Goal: Transaction & Acquisition: Book appointment/travel/reservation

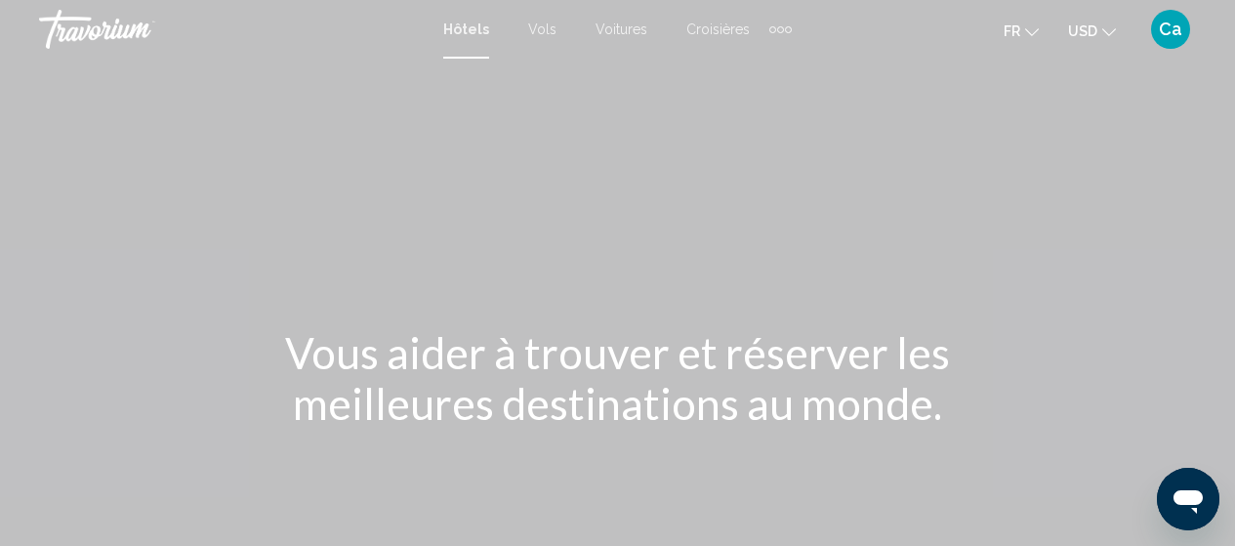
click at [461, 28] on span "Hôtels" at bounding box center [466, 29] width 46 height 16
click at [1013, 28] on span "fr" at bounding box center [1012, 31] width 17 height 16
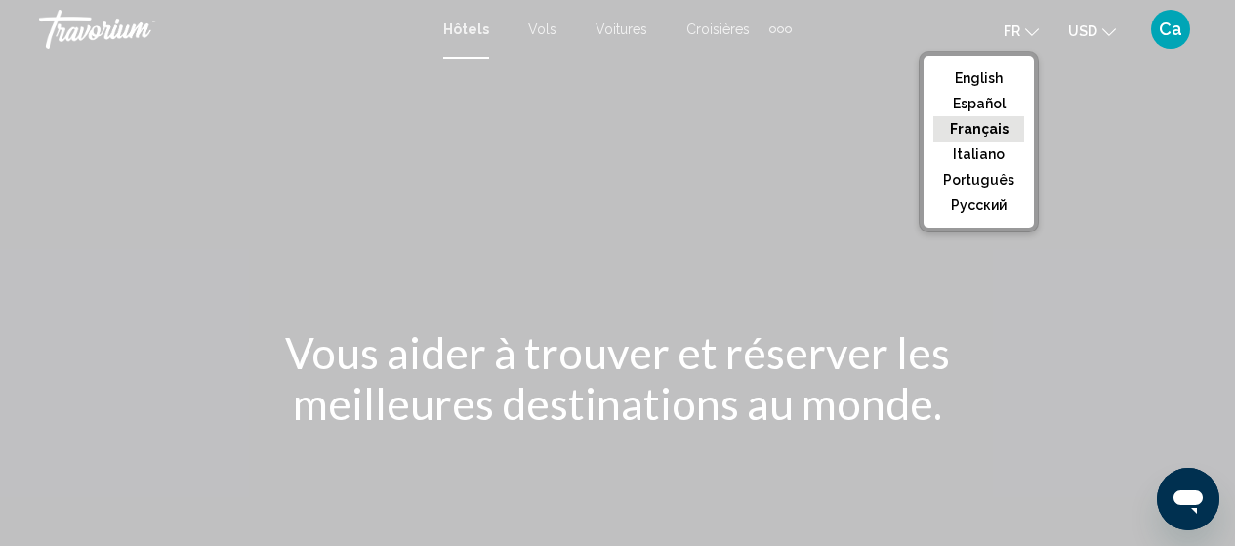
click at [984, 123] on button "Français" at bounding box center [978, 128] width 91 height 25
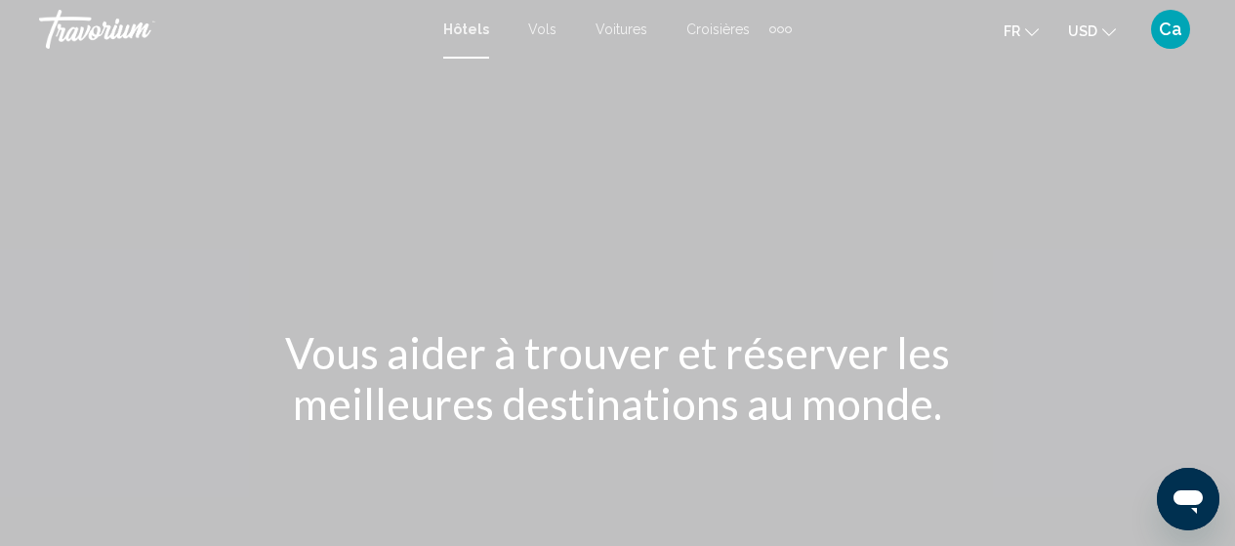
click at [463, 24] on span "Hôtels" at bounding box center [466, 29] width 46 height 16
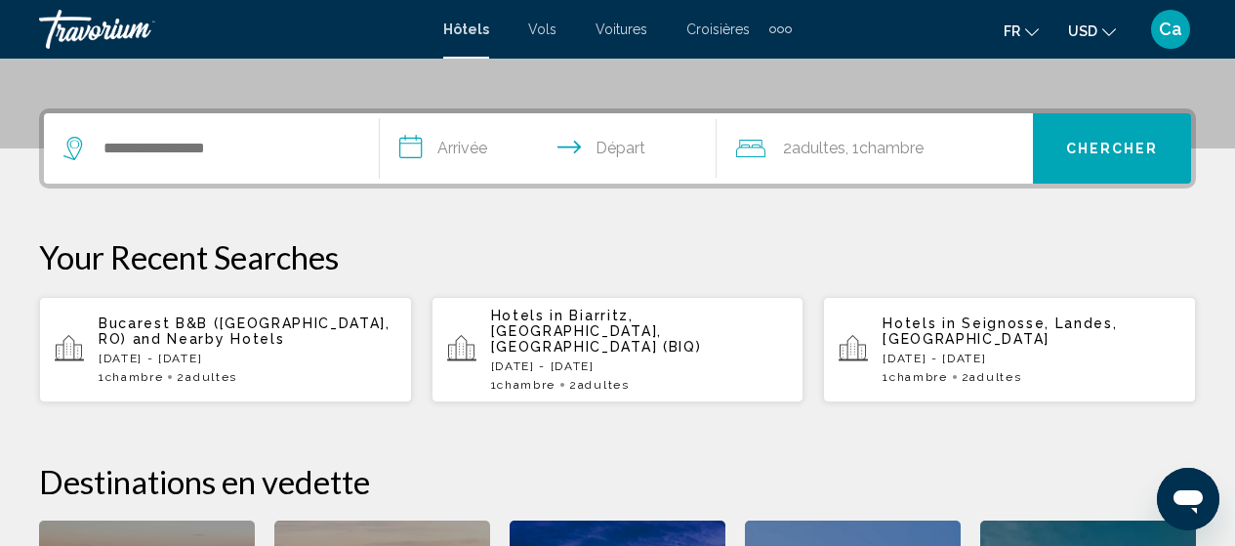
scroll to position [390, 0]
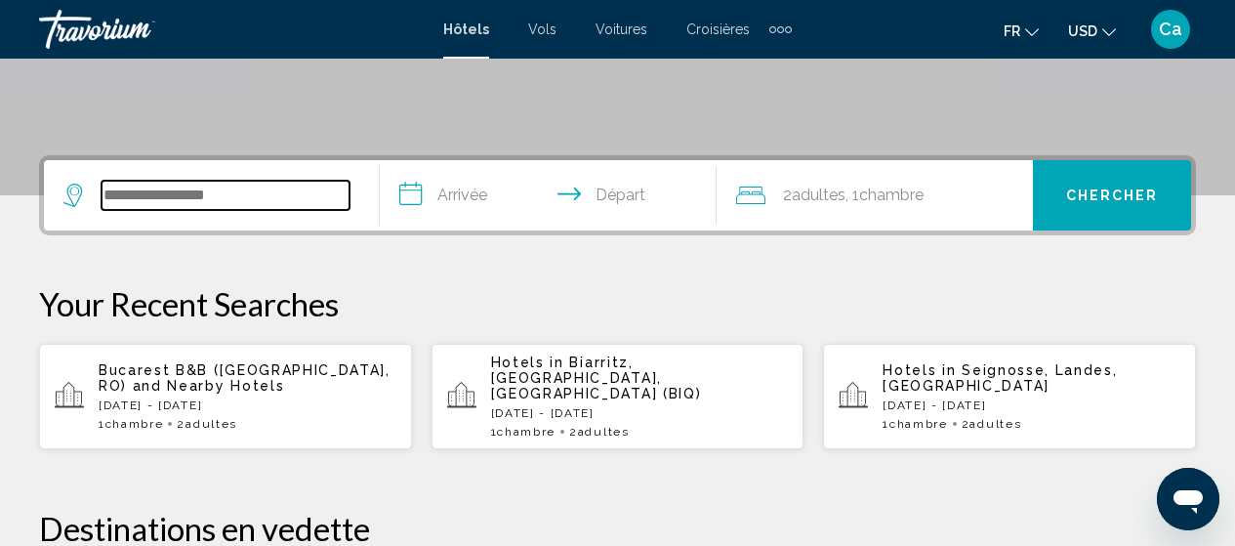
click at [154, 197] on input "Search widget" at bounding box center [226, 195] width 248 height 29
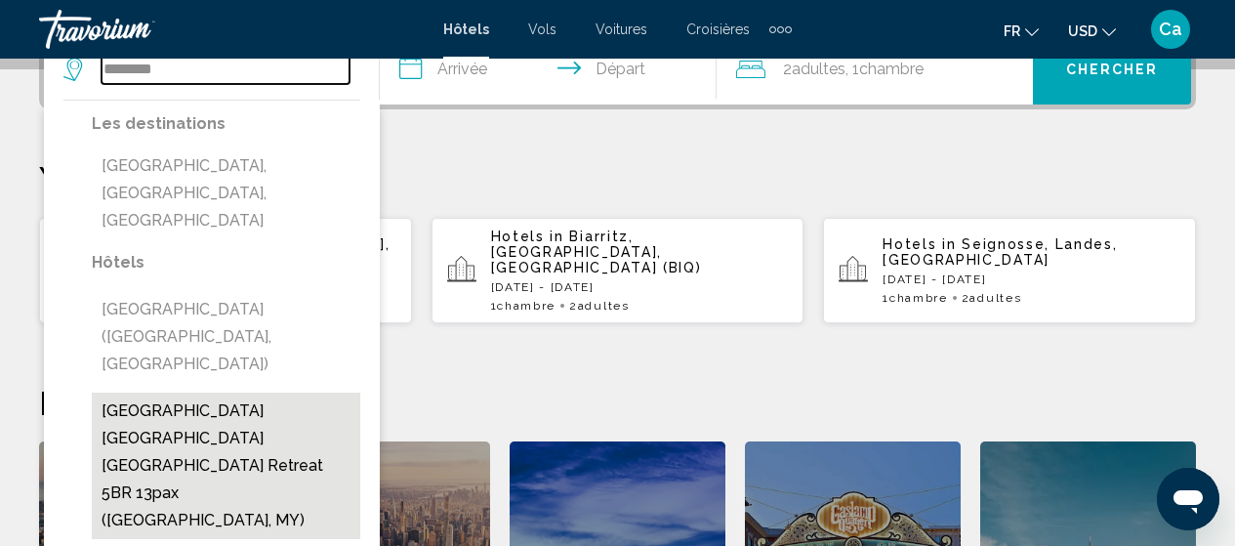
scroll to position [482, 0]
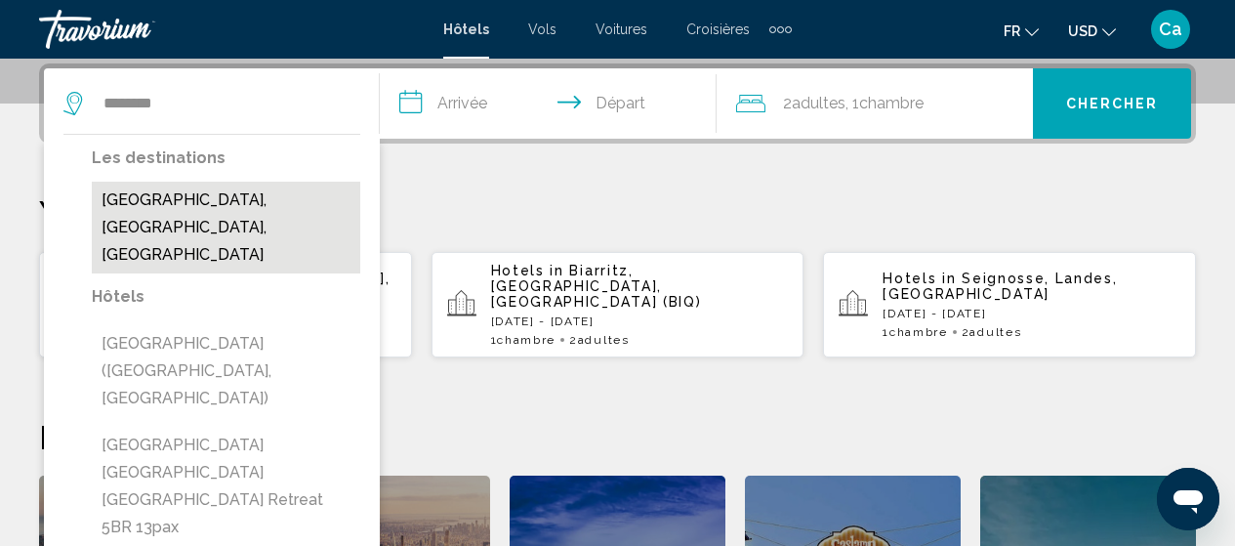
click at [264, 194] on button "[GEOGRAPHIC_DATA], [GEOGRAPHIC_DATA], [GEOGRAPHIC_DATA]" at bounding box center [226, 228] width 268 height 92
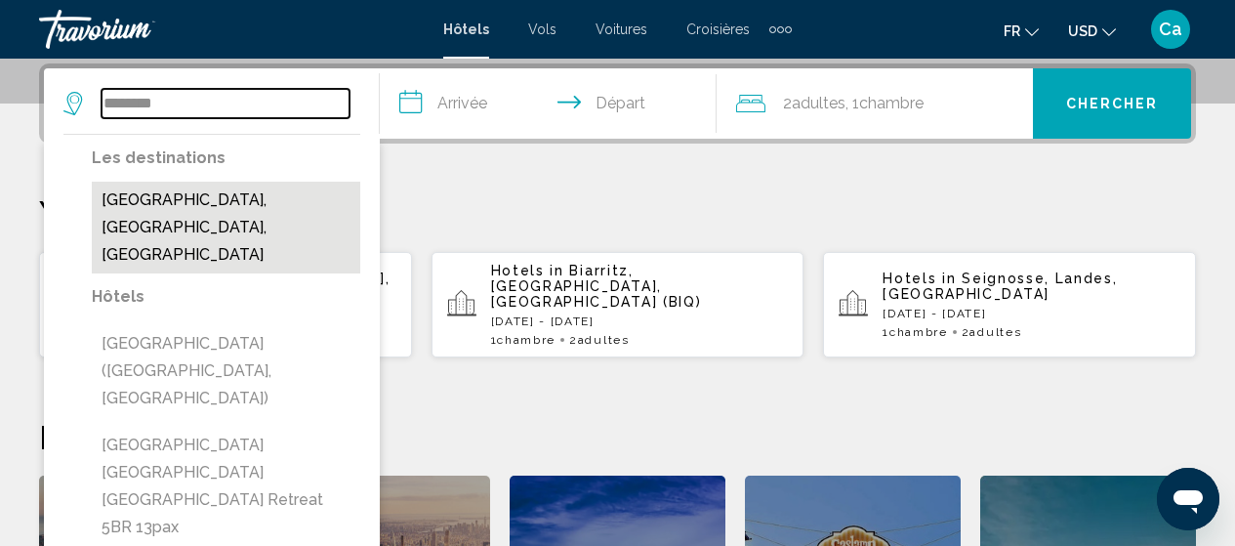
type input "**********"
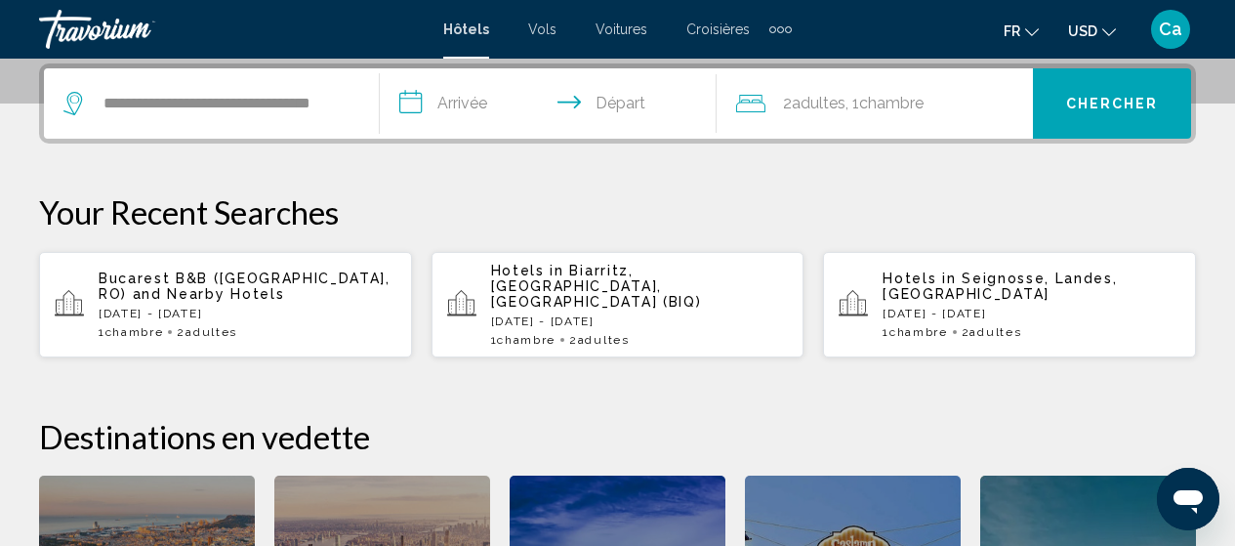
click at [462, 103] on input "**********" at bounding box center [552, 106] width 344 height 76
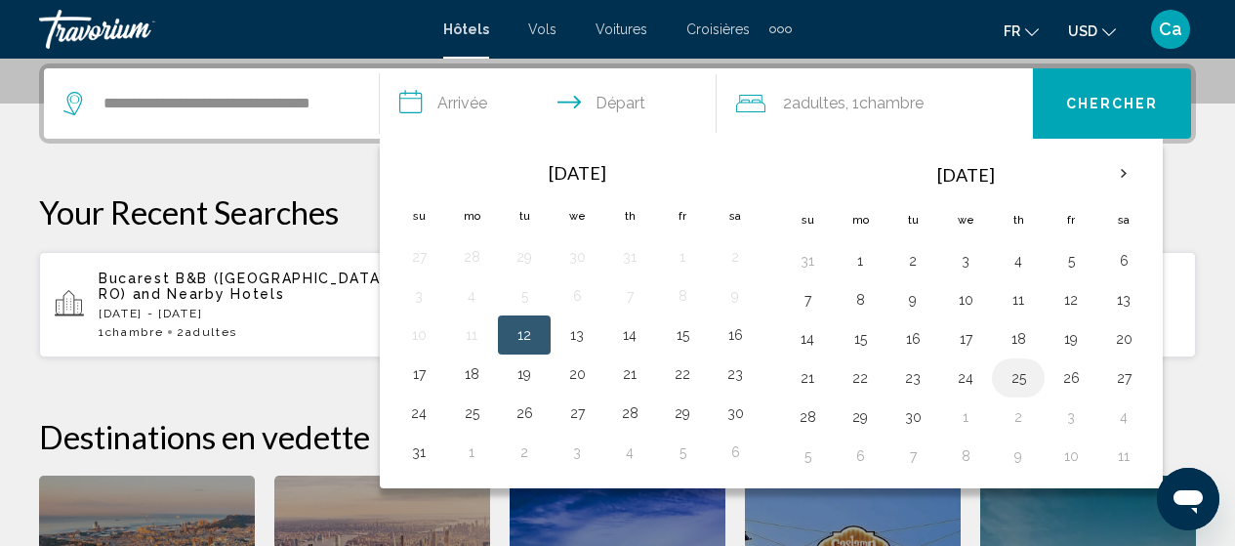
click at [1017, 377] on button "25" at bounding box center [1018, 377] width 31 height 27
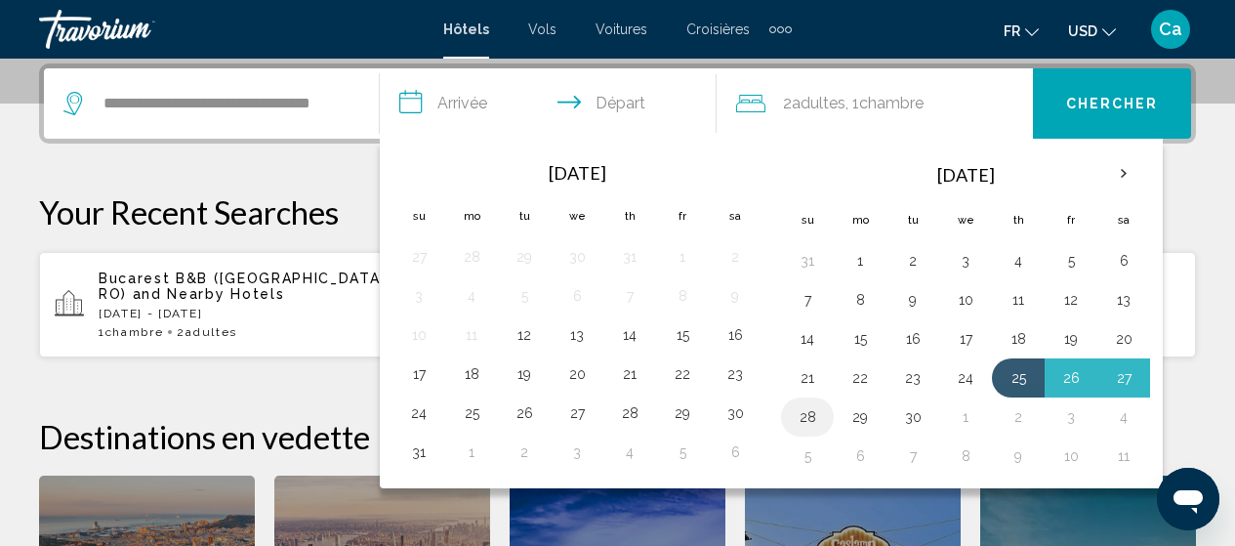
click at [804, 411] on button "28" at bounding box center [807, 416] width 31 height 27
type input "**********"
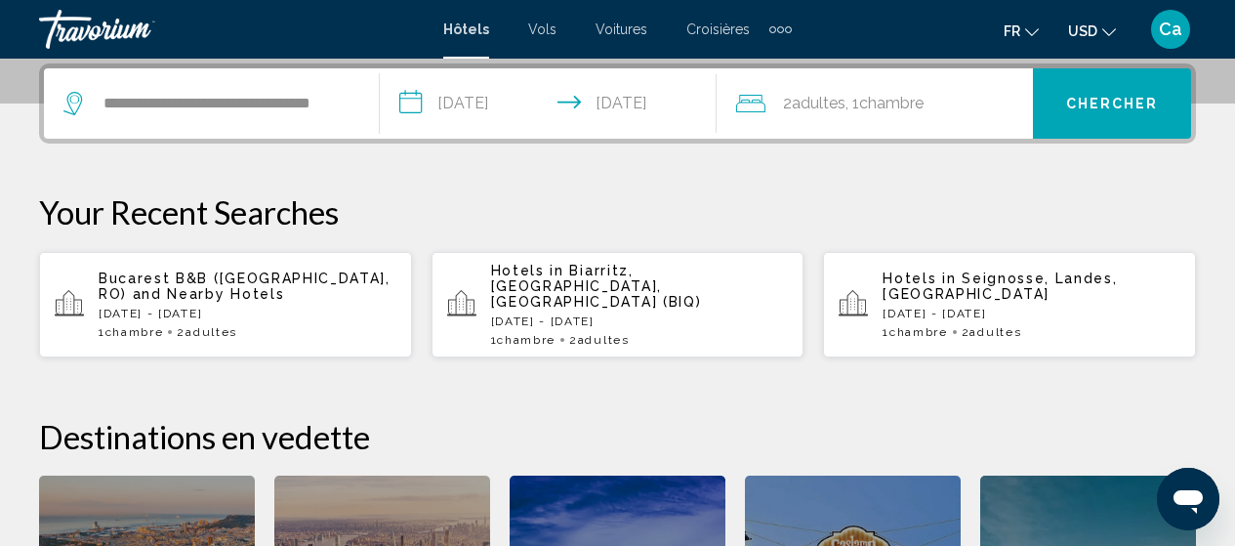
click at [1103, 95] on span "Chercher" at bounding box center [1112, 103] width 93 height 16
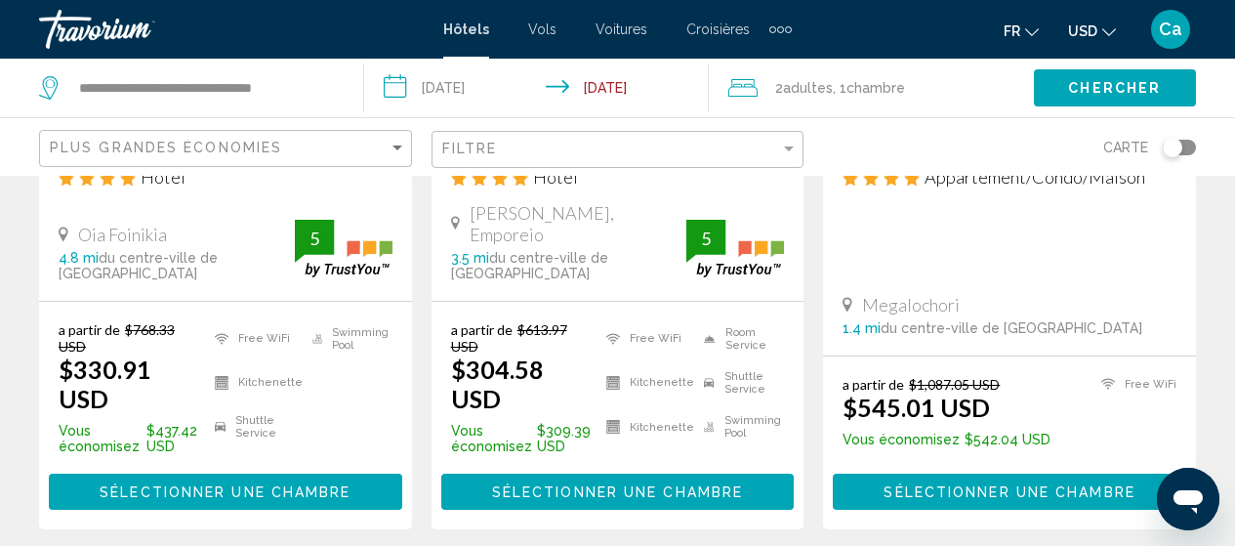
scroll to position [488, 0]
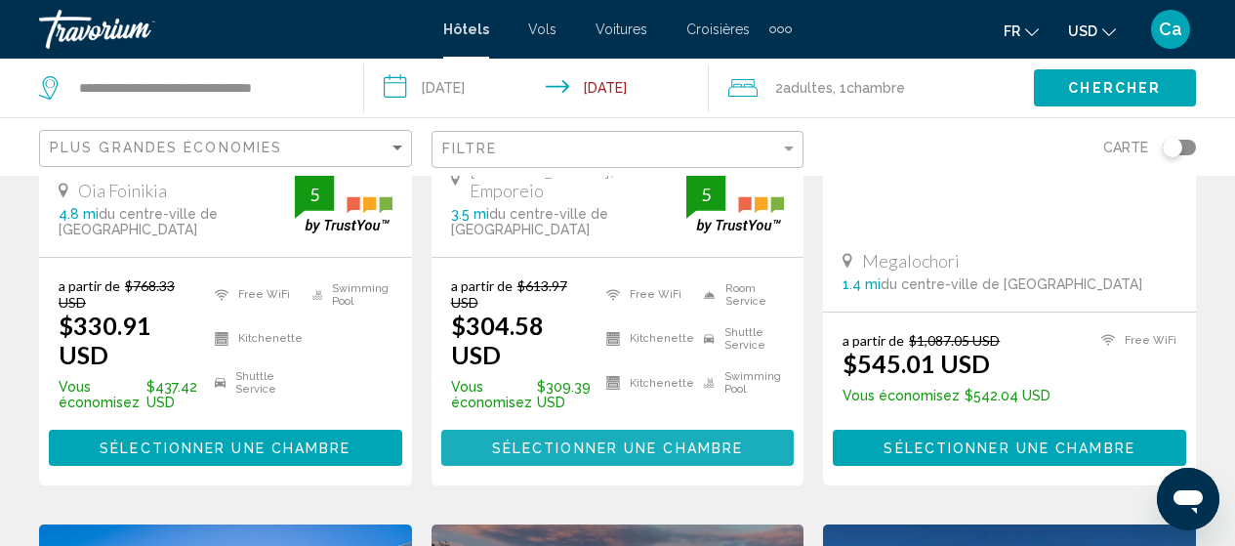
click at [651, 440] on span "Sélectionner une chambre" at bounding box center [617, 448] width 251 height 16
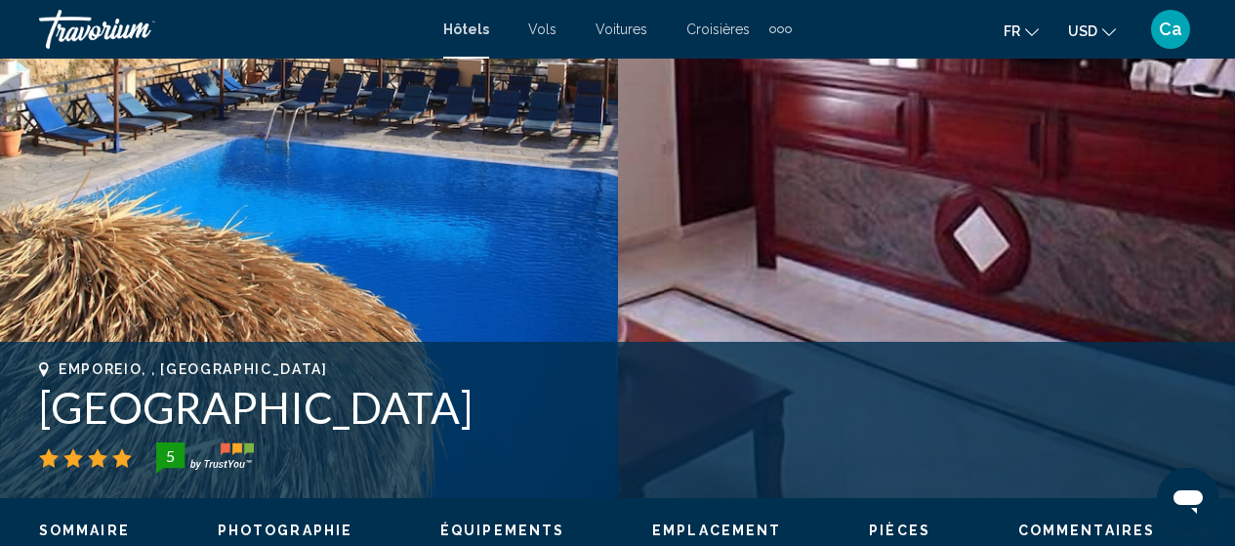
scroll to position [250, 0]
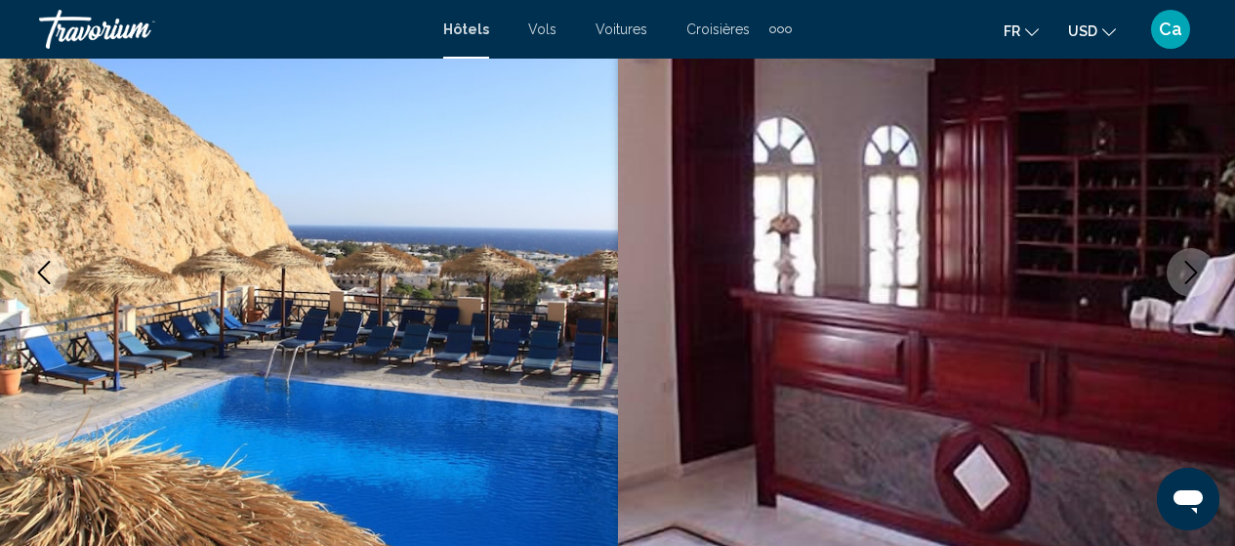
click at [1181, 273] on icon "Next image" at bounding box center [1190, 272] width 23 height 23
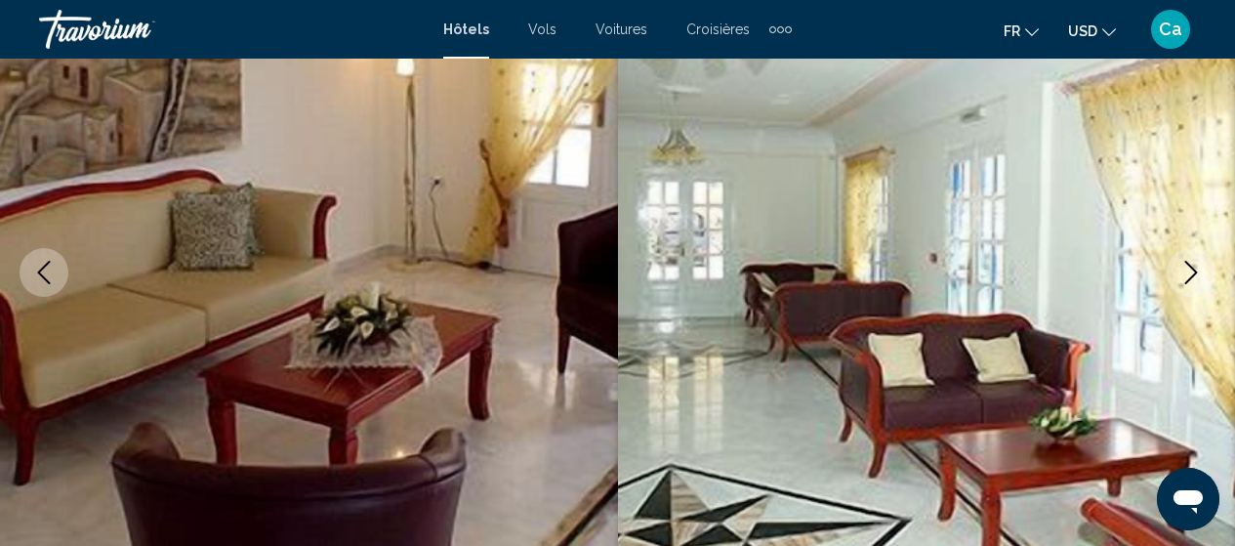
click at [1181, 273] on icon "Next image" at bounding box center [1190, 272] width 23 height 23
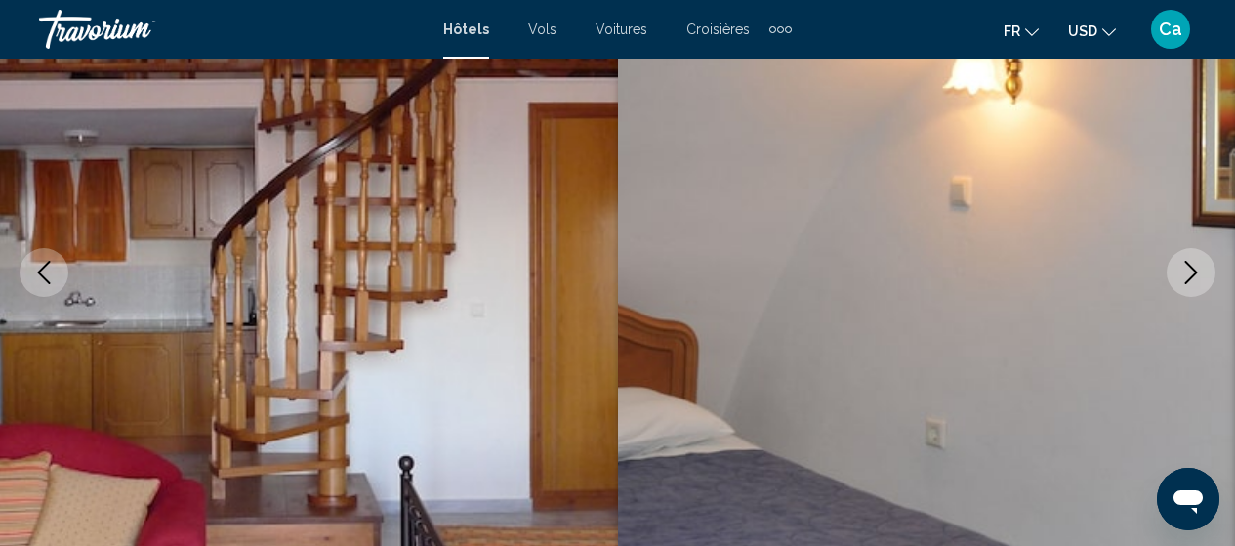
click at [1181, 273] on icon "Next image" at bounding box center [1190, 272] width 23 height 23
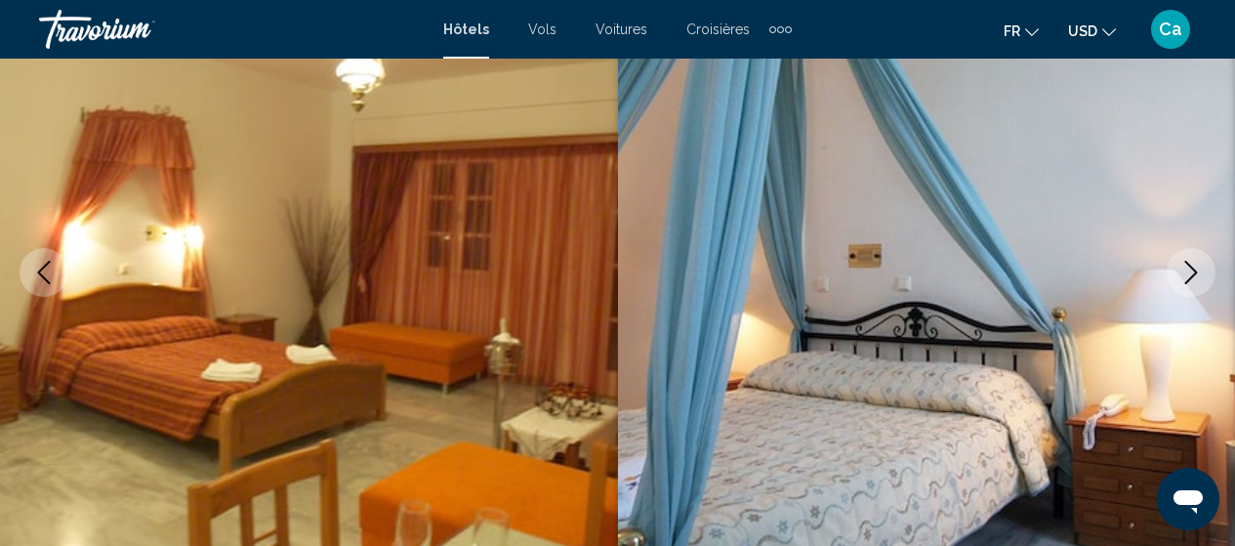
click at [1181, 273] on icon "Next image" at bounding box center [1190, 272] width 23 height 23
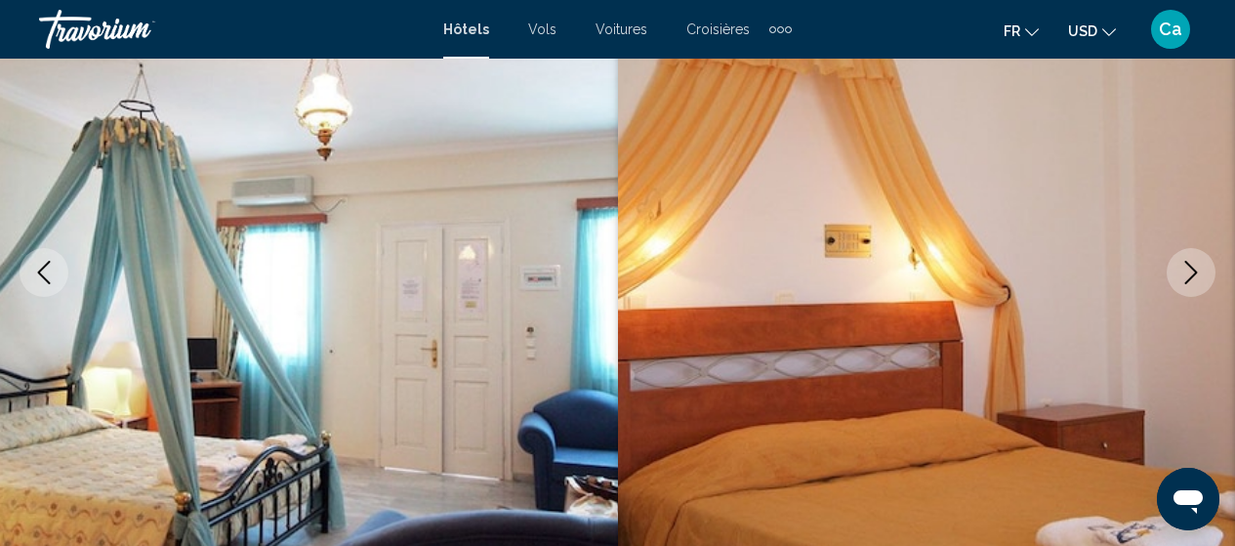
click at [1196, 260] on button "Next image" at bounding box center [1191, 272] width 49 height 49
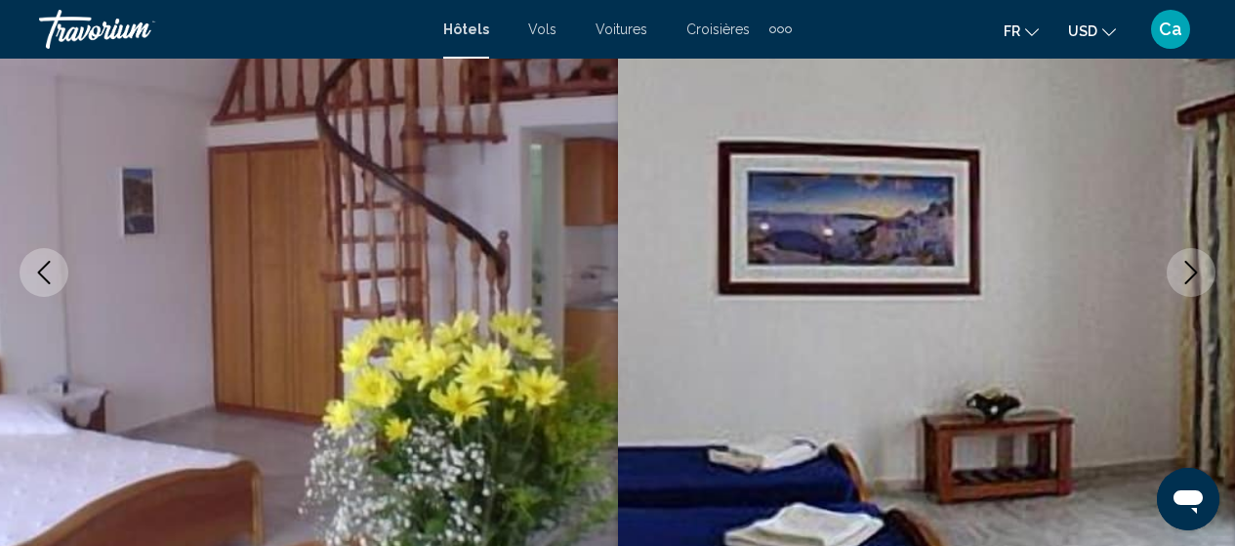
click at [1166, 287] on img "Main content" at bounding box center [927, 272] width 618 height 927
click at [1179, 275] on icon "Next image" at bounding box center [1190, 272] width 23 height 23
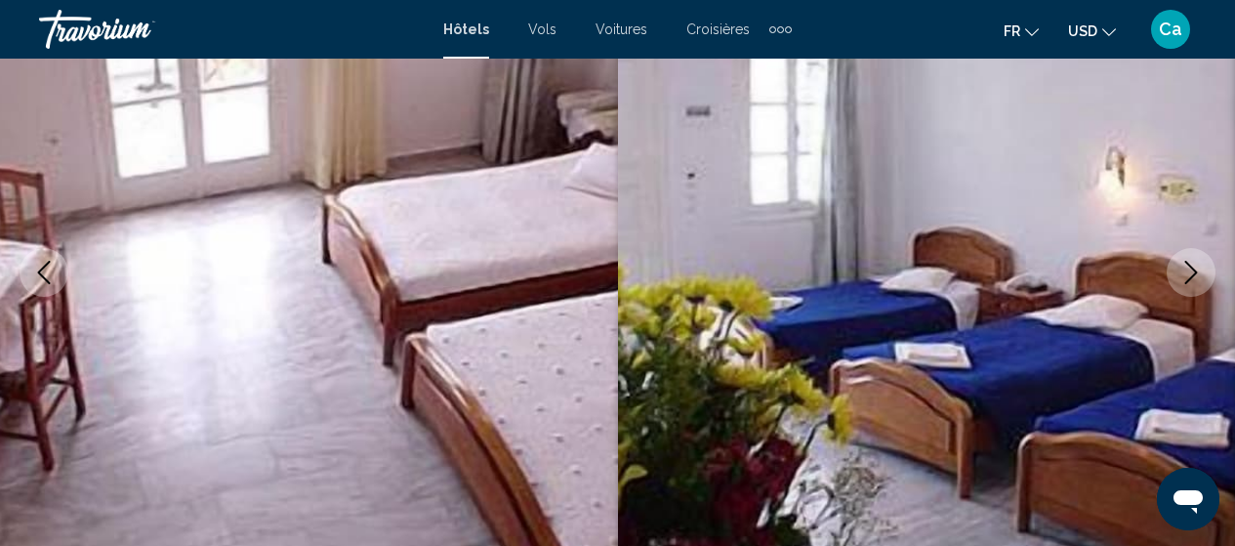
click at [1179, 275] on icon "Next image" at bounding box center [1190, 272] width 23 height 23
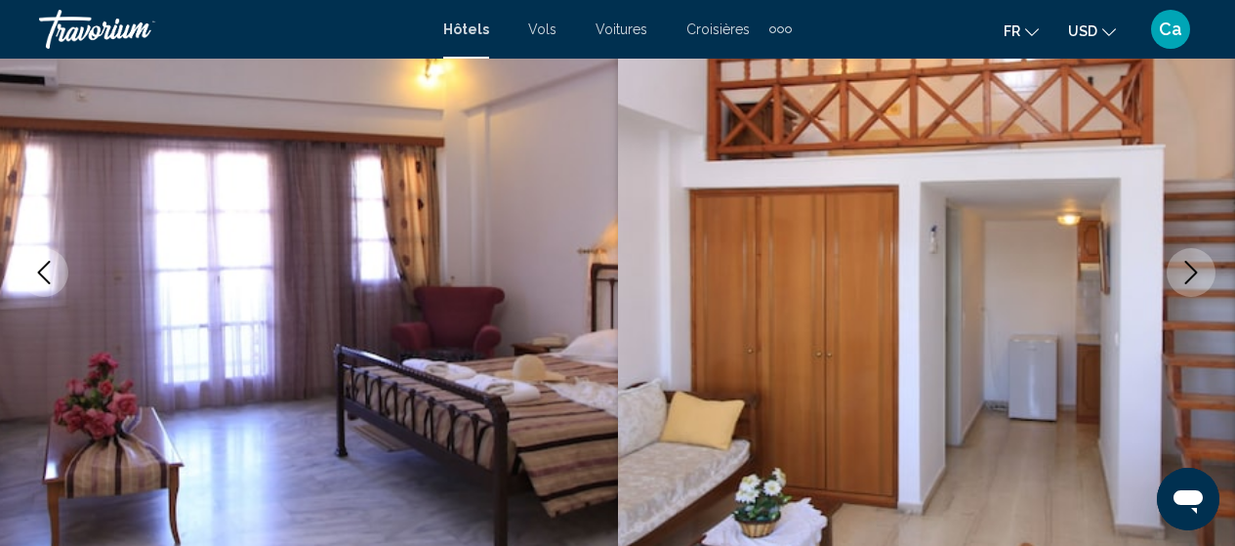
click at [1182, 272] on icon "Next image" at bounding box center [1190, 272] width 23 height 23
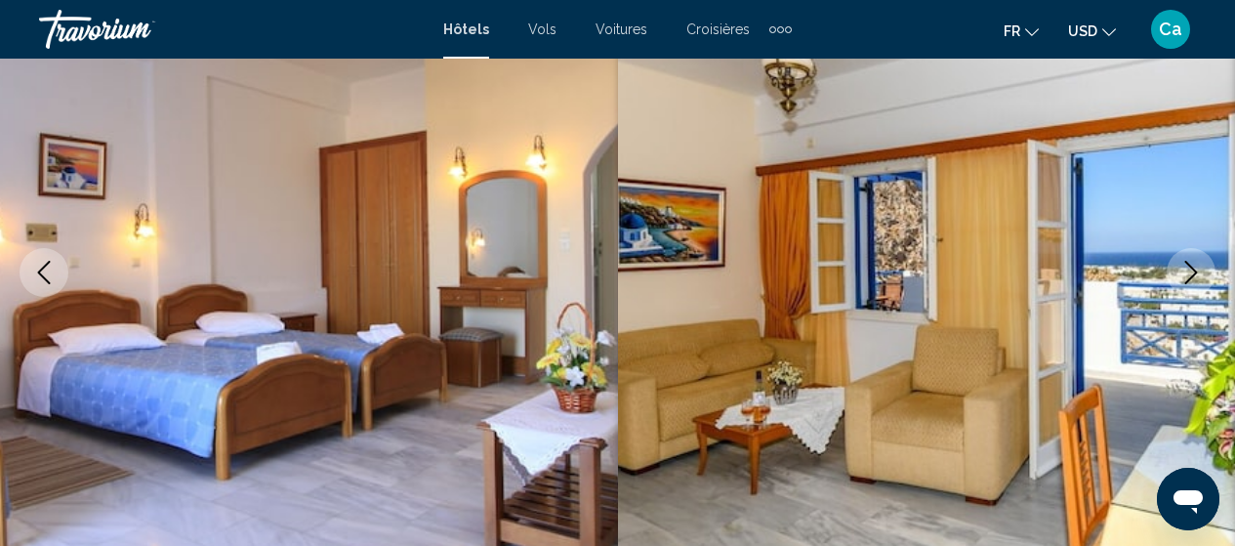
click at [1182, 272] on icon "Next image" at bounding box center [1190, 272] width 23 height 23
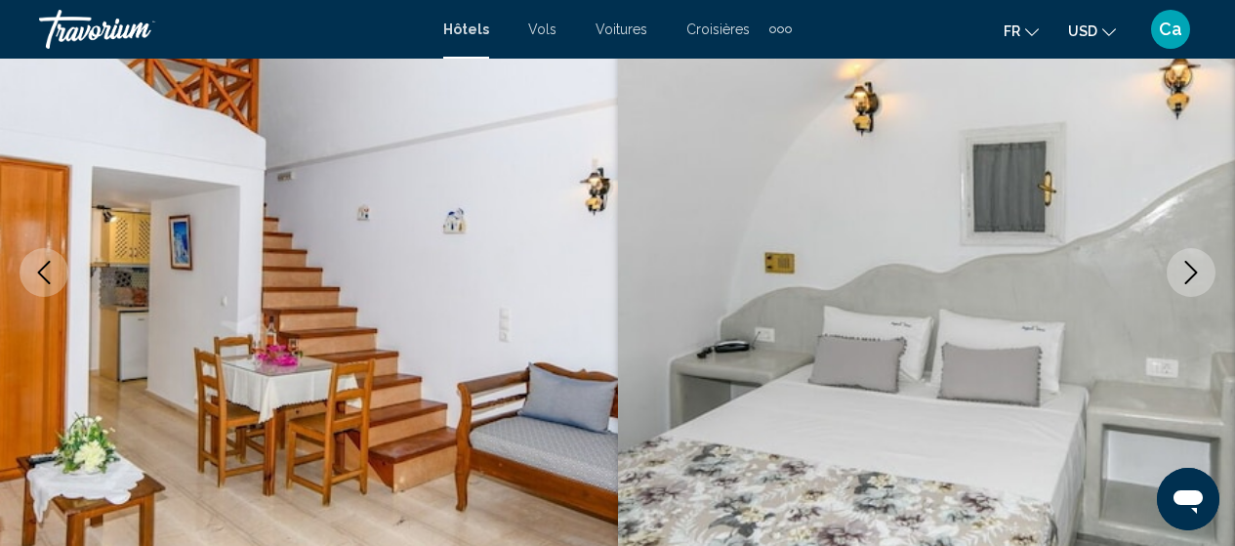
click at [1182, 272] on icon "Next image" at bounding box center [1190, 272] width 23 height 23
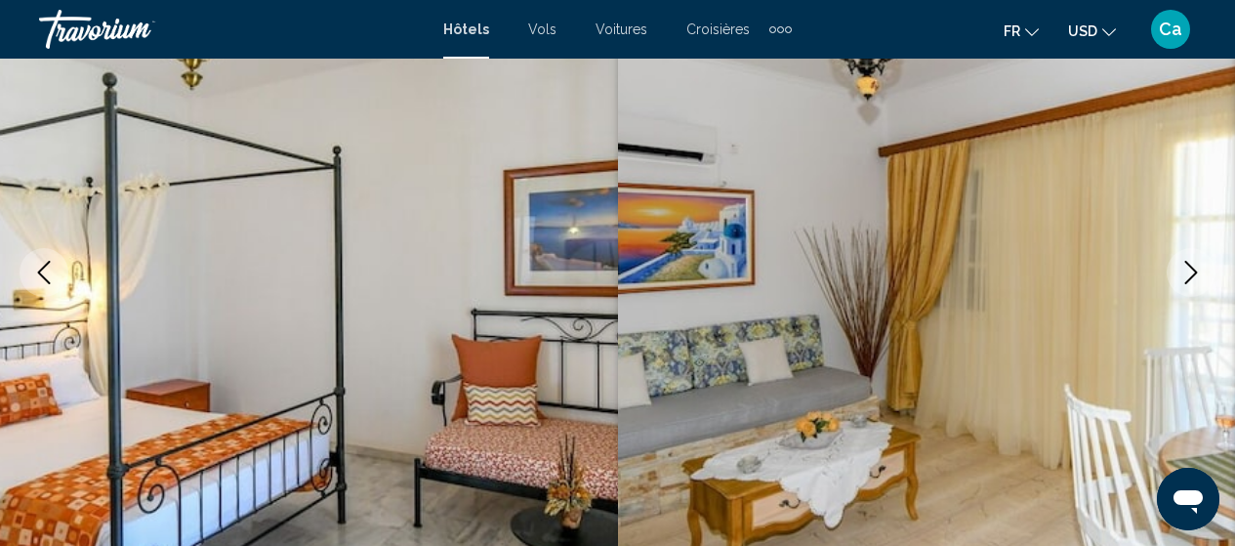
click at [1187, 271] on icon "Next image" at bounding box center [1190, 272] width 23 height 23
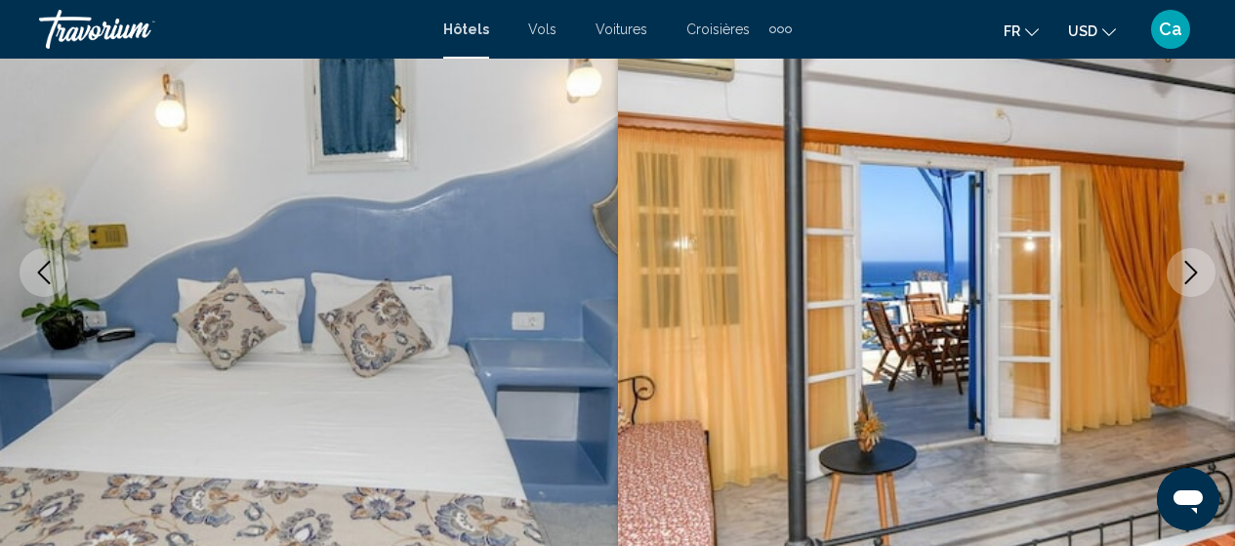
click at [1181, 278] on icon "Next image" at bounding box center [1190, 272] width 23 height 23
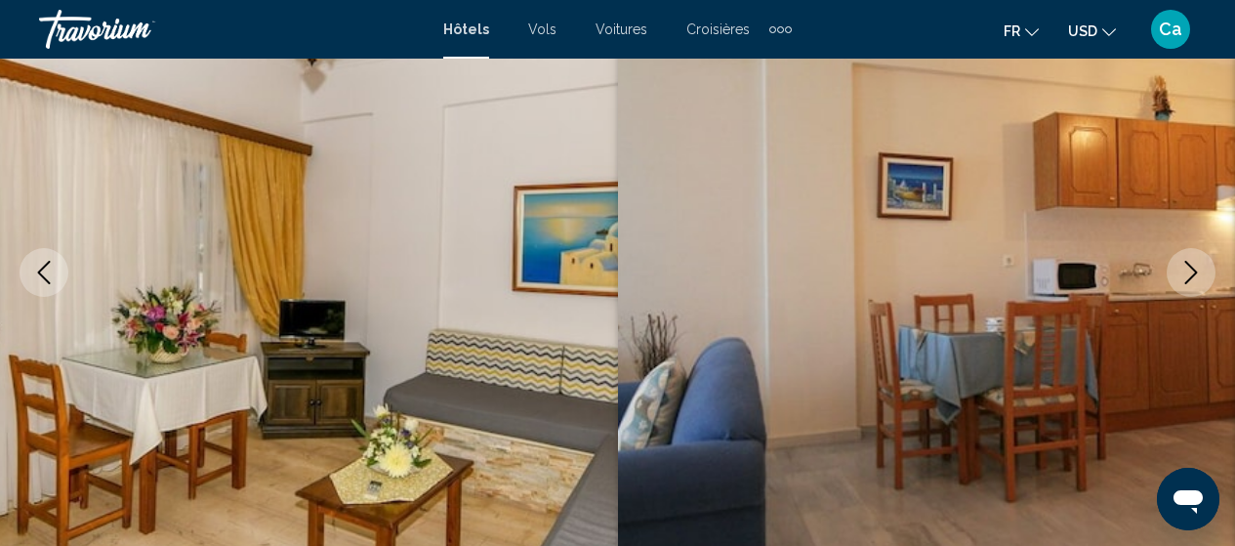
click at [1184, 263] on icon "Next image" at bounding box center [1190, 272] width 23 height 23
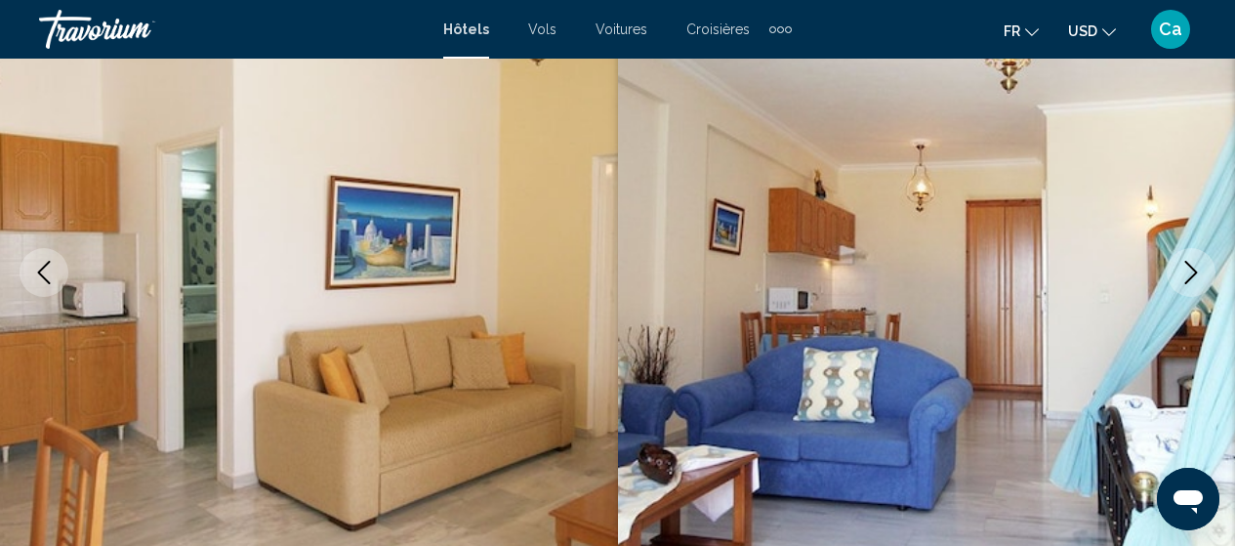
click at [1172, 20] on span "Ca" at bounding box center [1170, 30] width 23 height 20
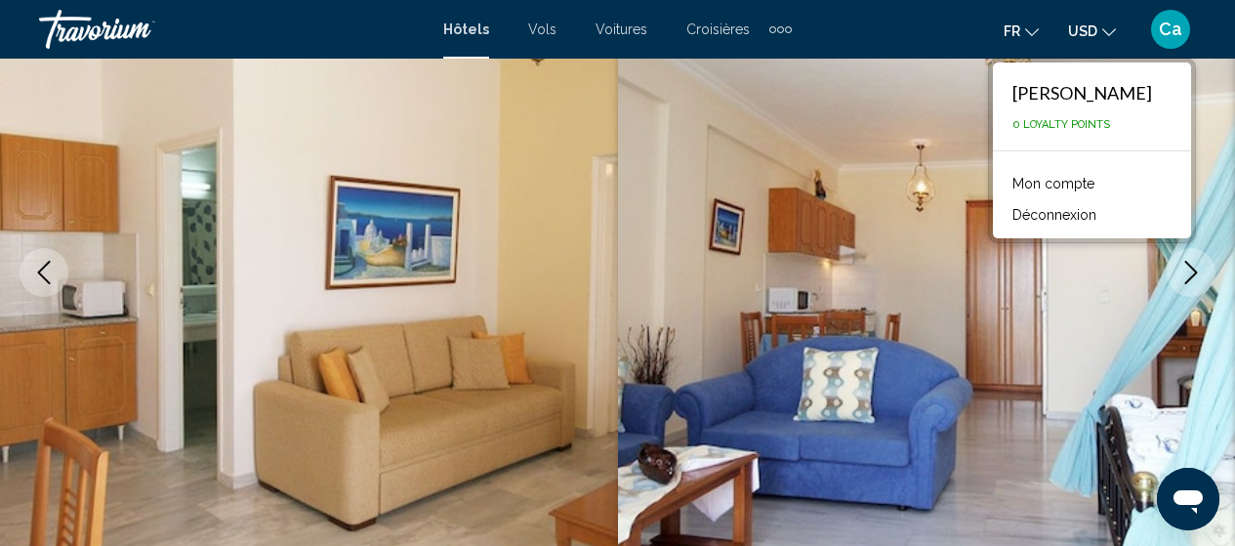
click at [1074, 212] on button "Déconnexion" at bounding box center [1054, 214] width 103 height 25
